Goal: Information Seeking & Learning: Learn about a topic

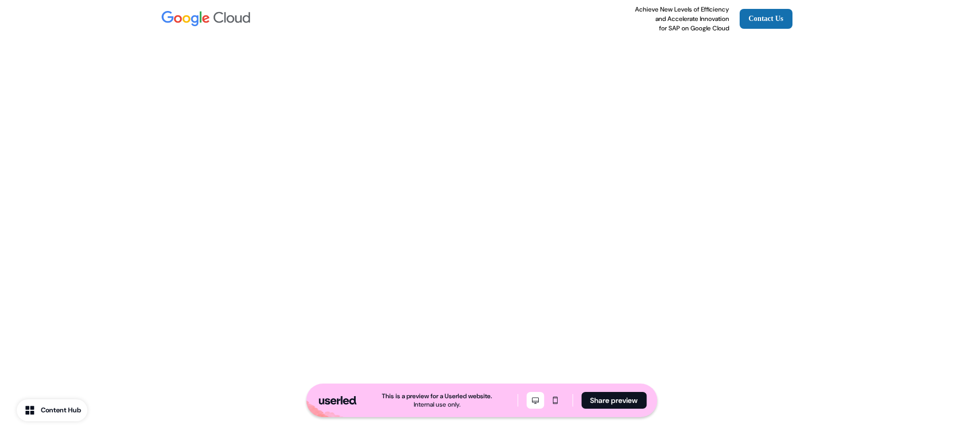
scroll to position [2714, 0]
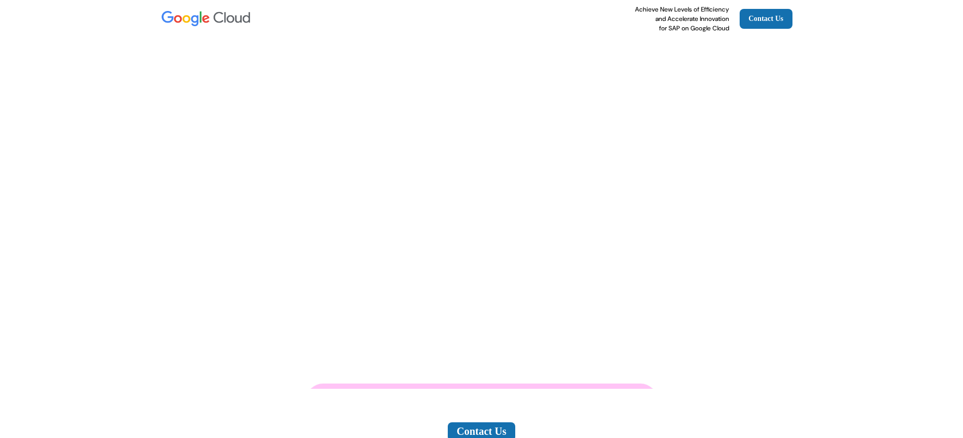
scroll to position [2725, 0]
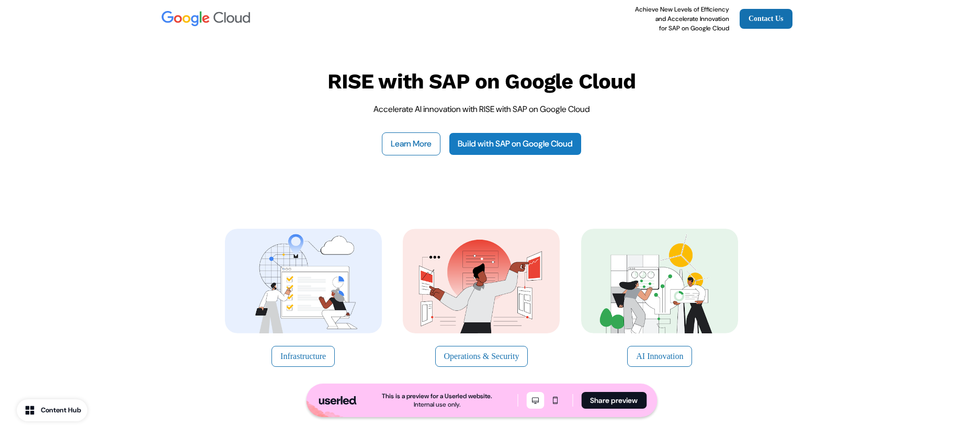
click at [518, 141] on link "Build with SAP on Google Cloud" at bounding box center [515, 143] width 133 height 23
